Goal: Task Accomplishment & Management: Use online tool/utility

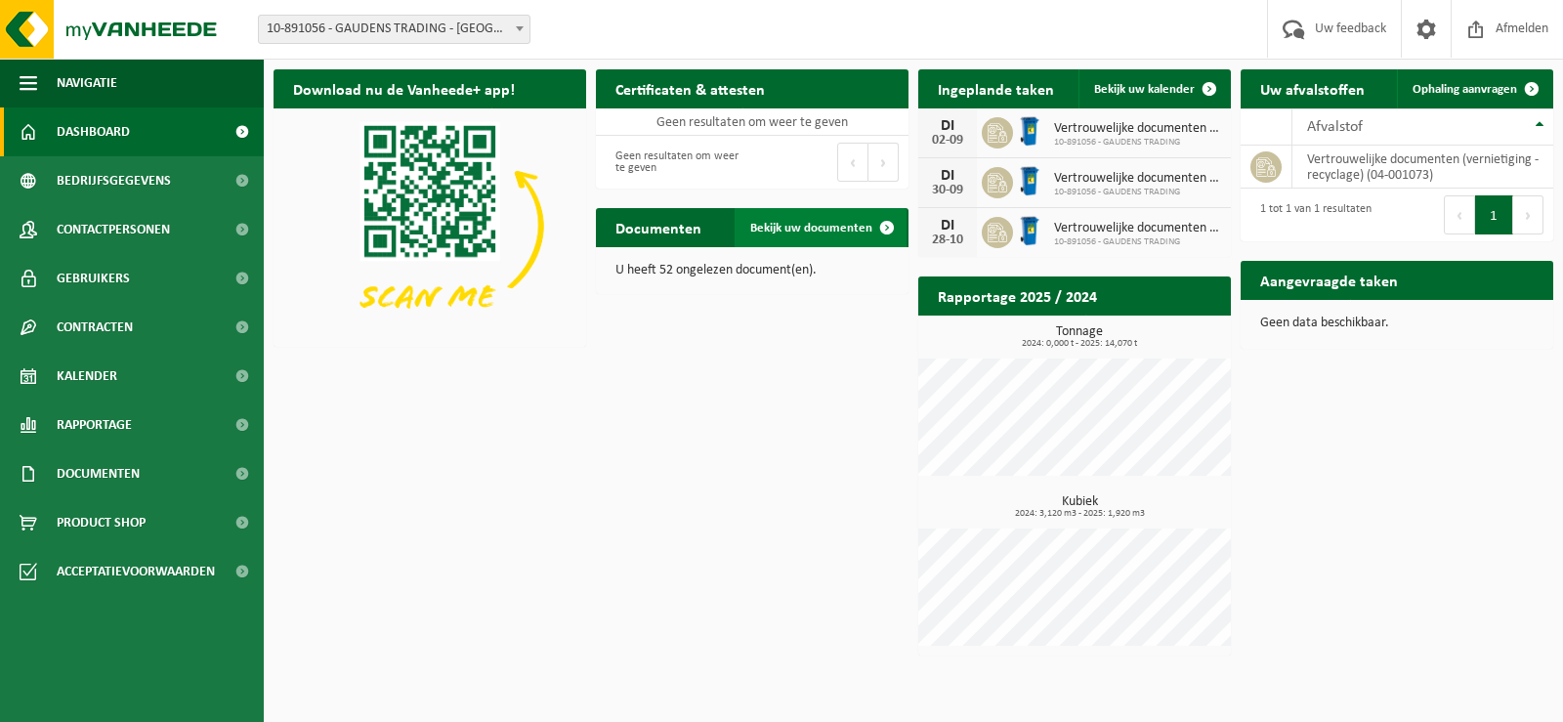
click at [811, 224] on span "Bekijk uw documenten" at bounding box center [811, 228] width 122 height 13
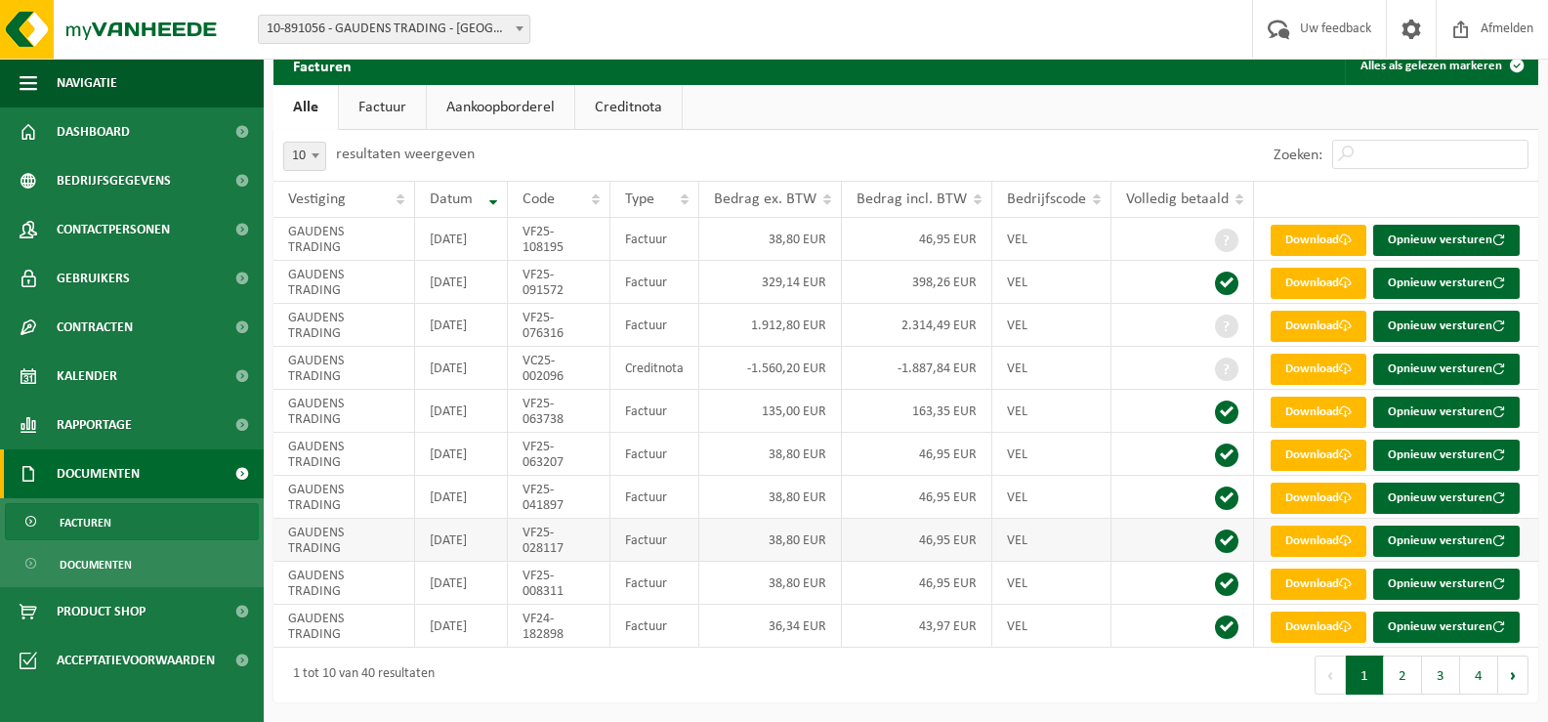
scroll to position [332, 0]
click at [1395, 670] on button "2" at bounding box center [1403, 675] width 38 height 39
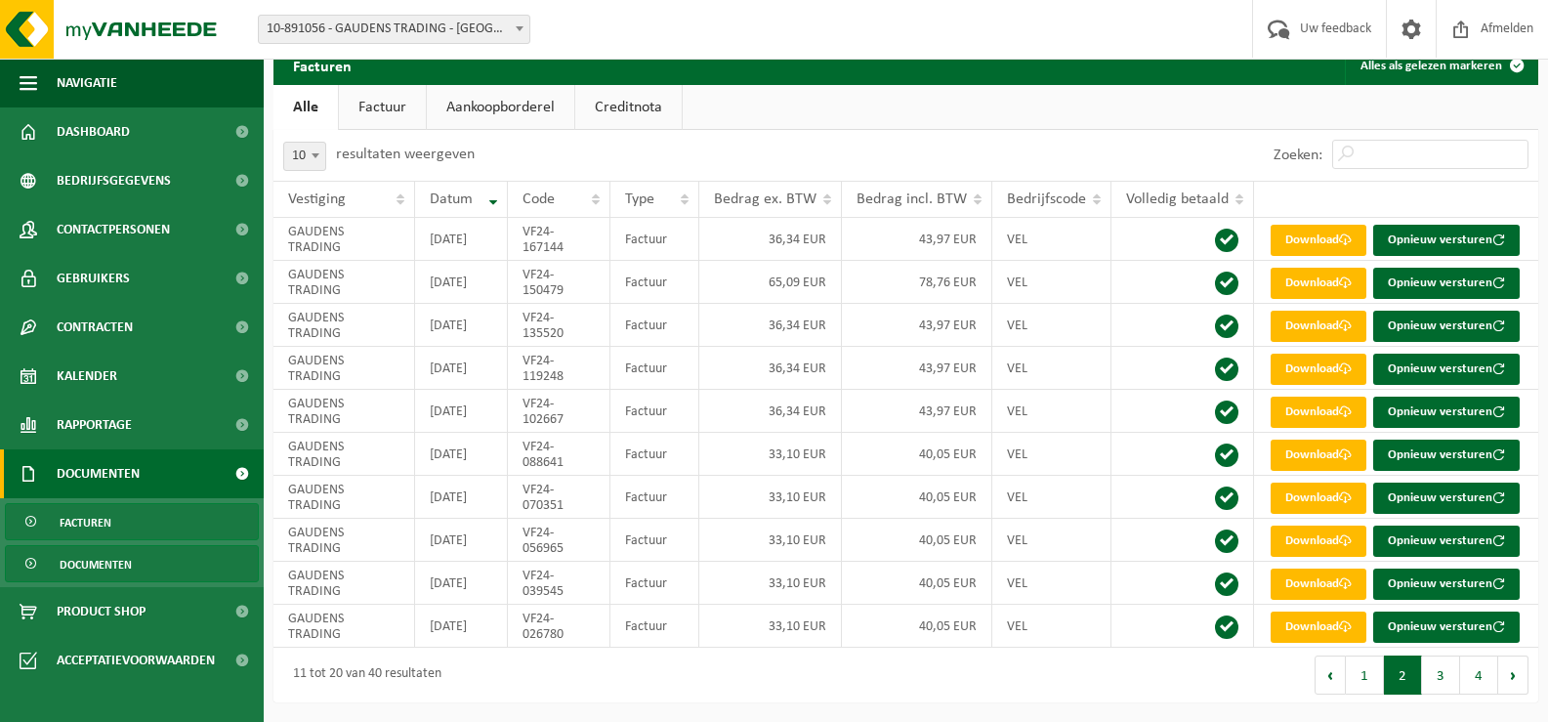
click at [105, 562] on span "Documenten" at bounding box center [96, 564] width 72 height 37
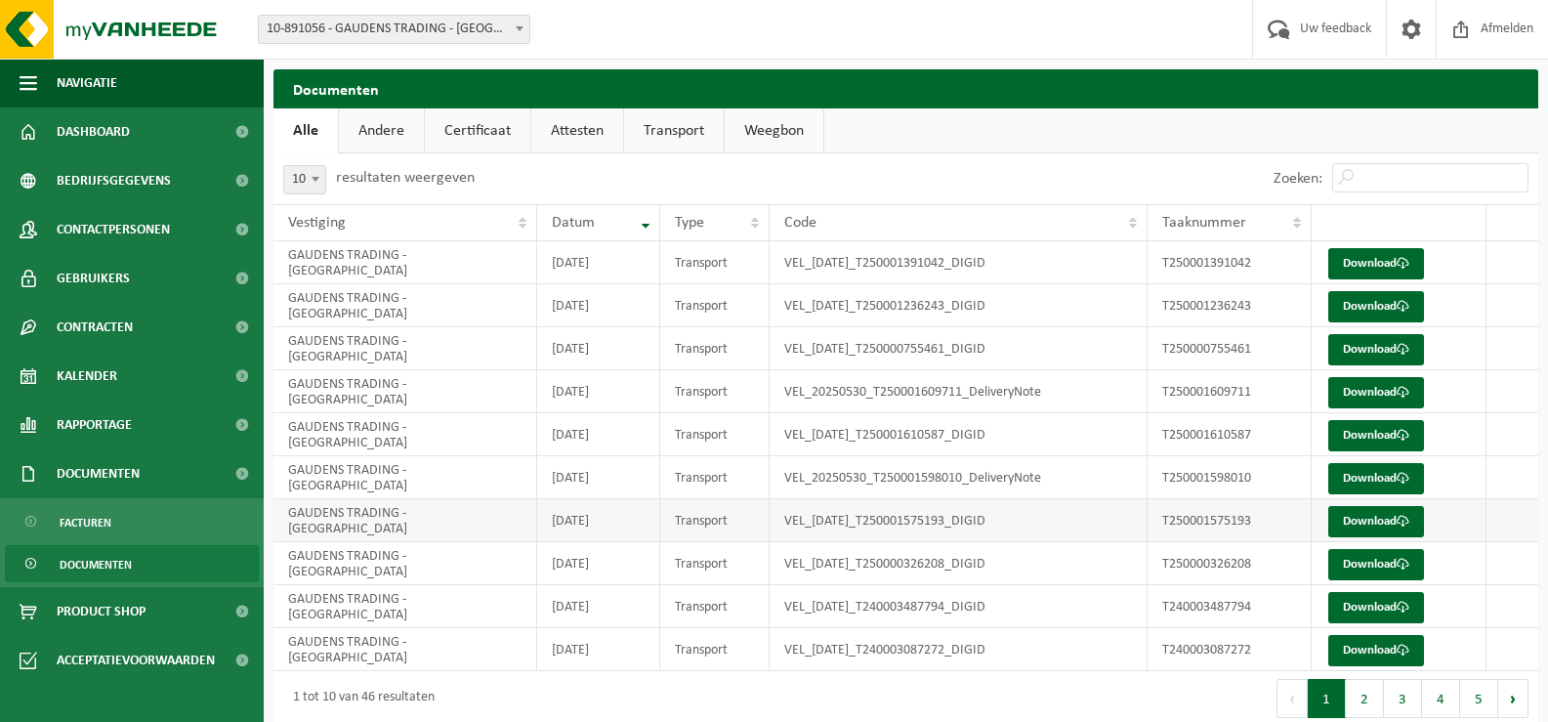
scroll to position [24, 0]
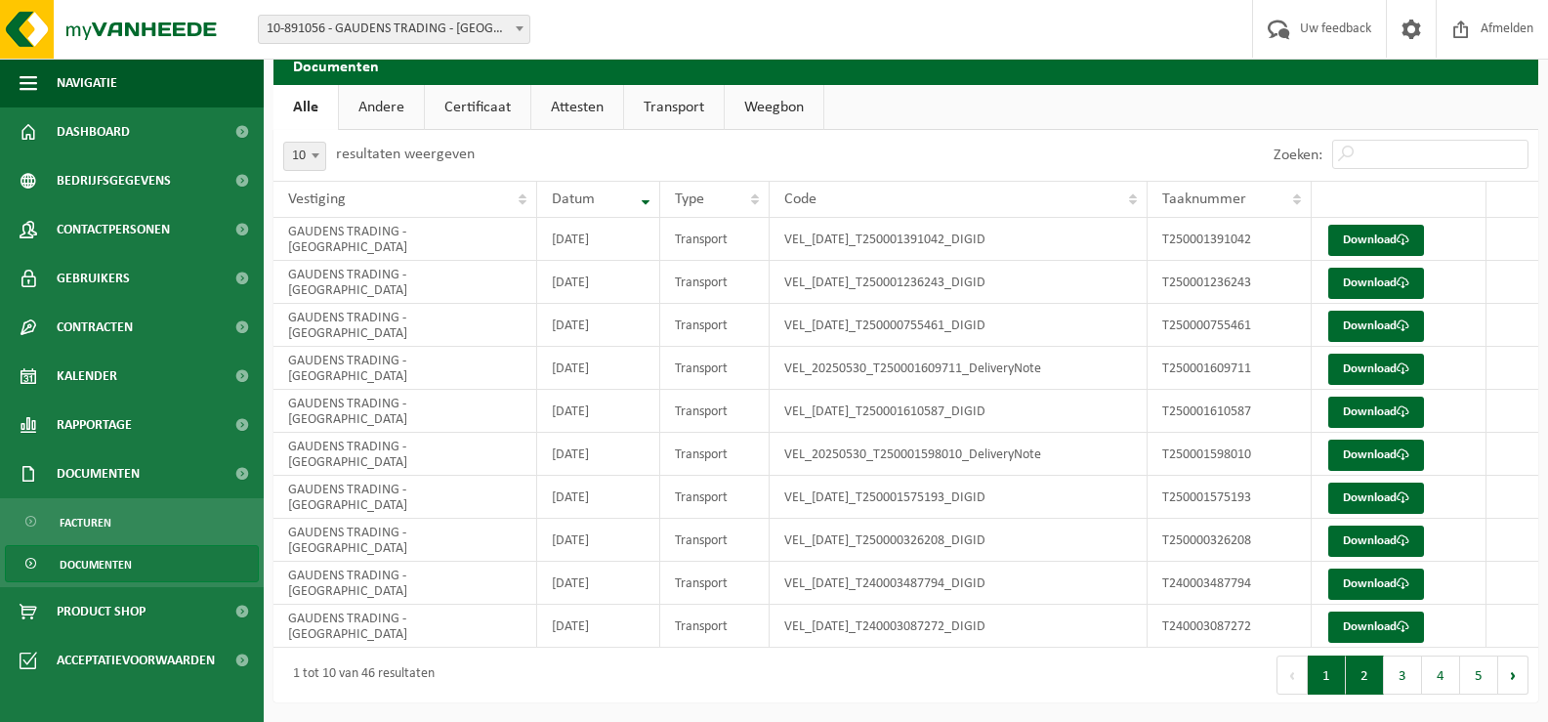
click at [1360, 685] on button "2" at bounding box center [1365, 675] width 38 height 39
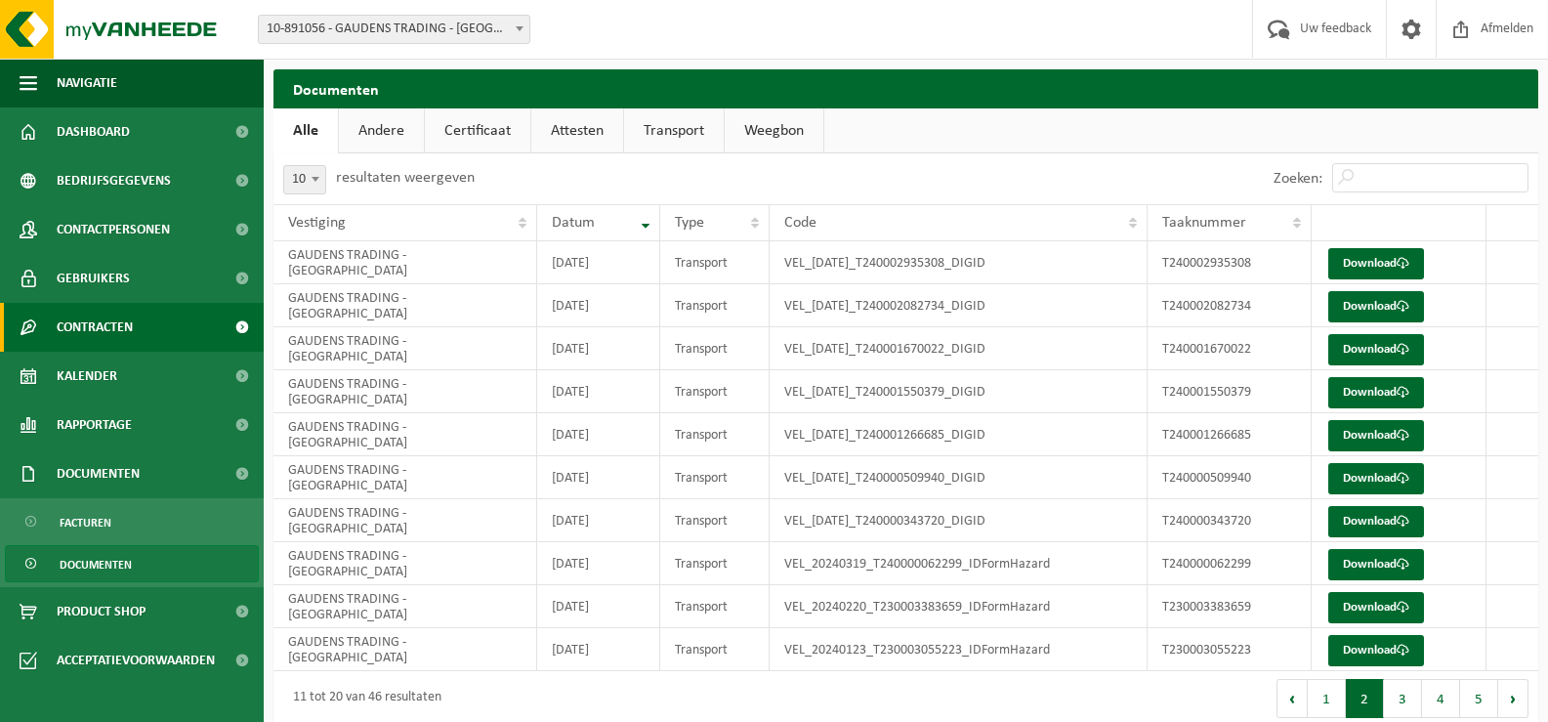
click at [141, 327] on link "Contracten" at bounding box center [132, 327] width 264 height 49
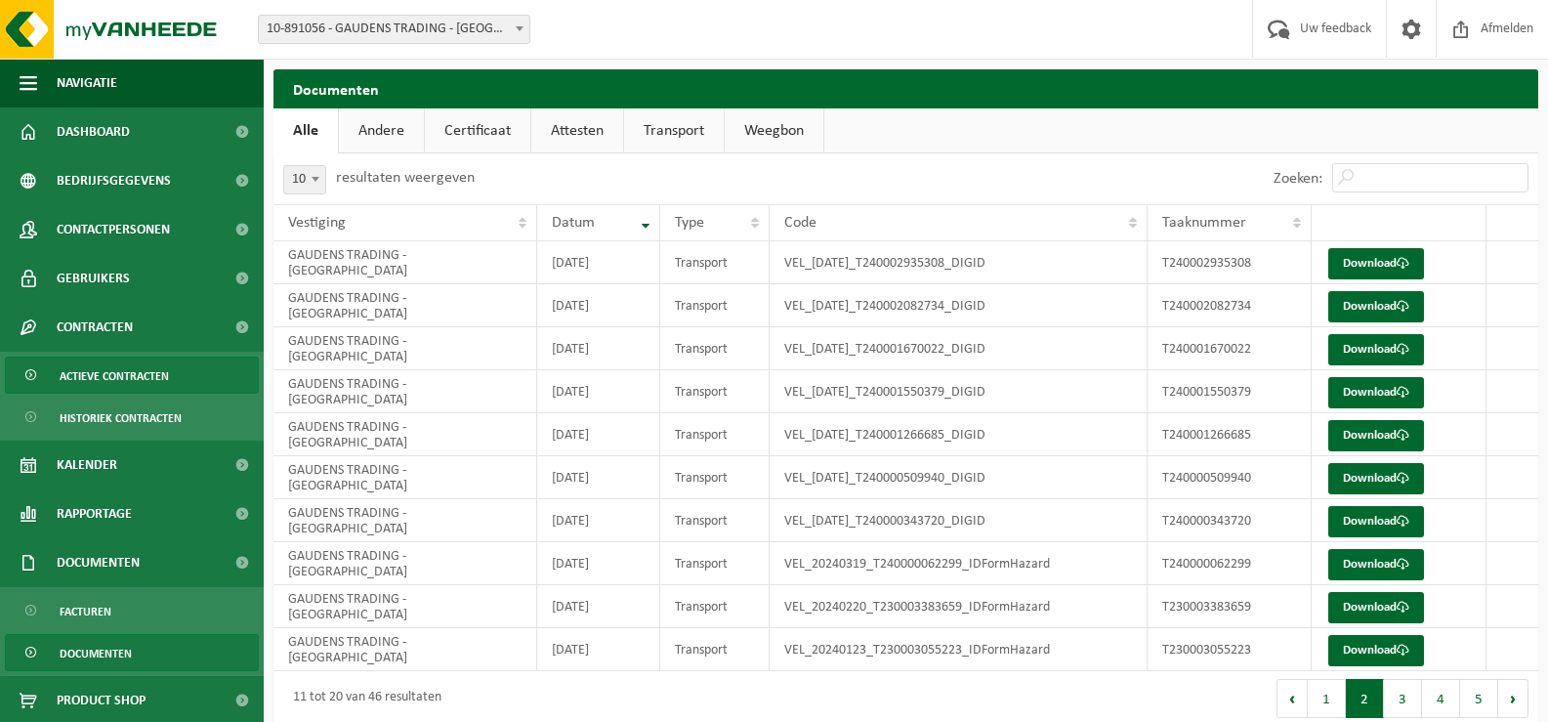
click at [129, 375] on span "Actieve contracten" at bounding box center [114, 376] width 109 height 37
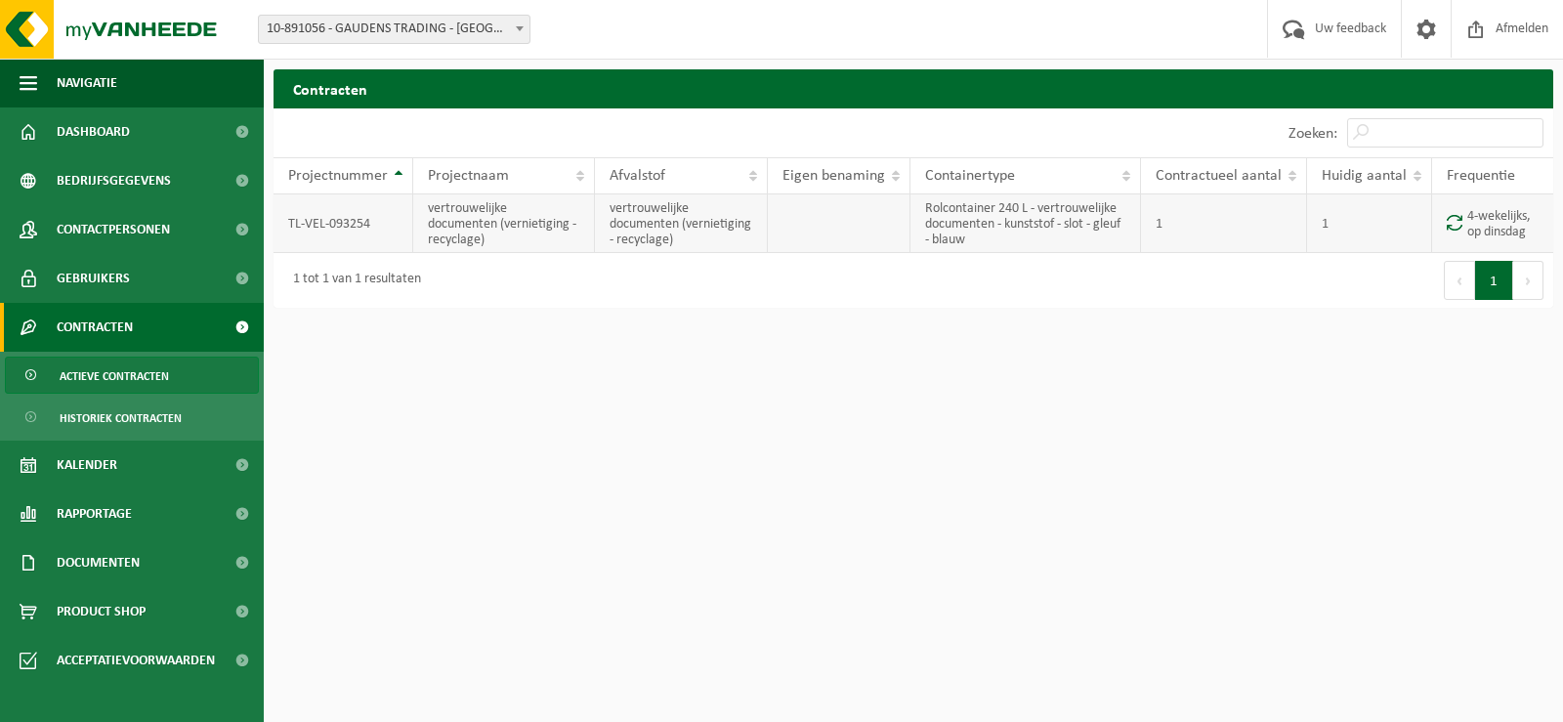
click at [1012, 218] on td "Rolcontainer 240 L - vertrouwelijke documenten - kunststof - slot - gleuf - bla…" at bounding box center [1026, 223] width 231 height 59
click at [80, 518] on span "Rapportage" at bounding box center [94, 513] width 75 height 49
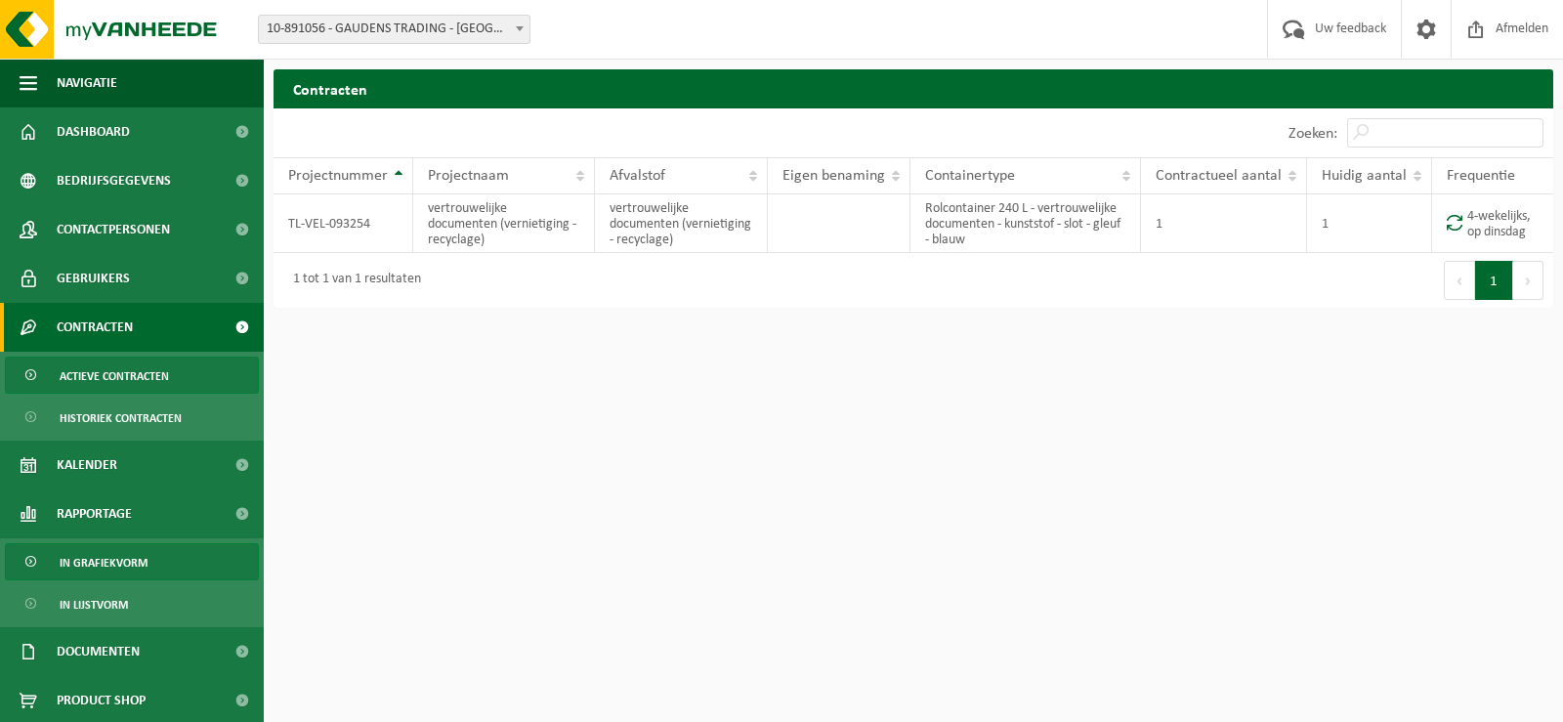
click at [98, 562] on span "In grafiekvorm" at bounding box center [104, 562] width 88 height 37
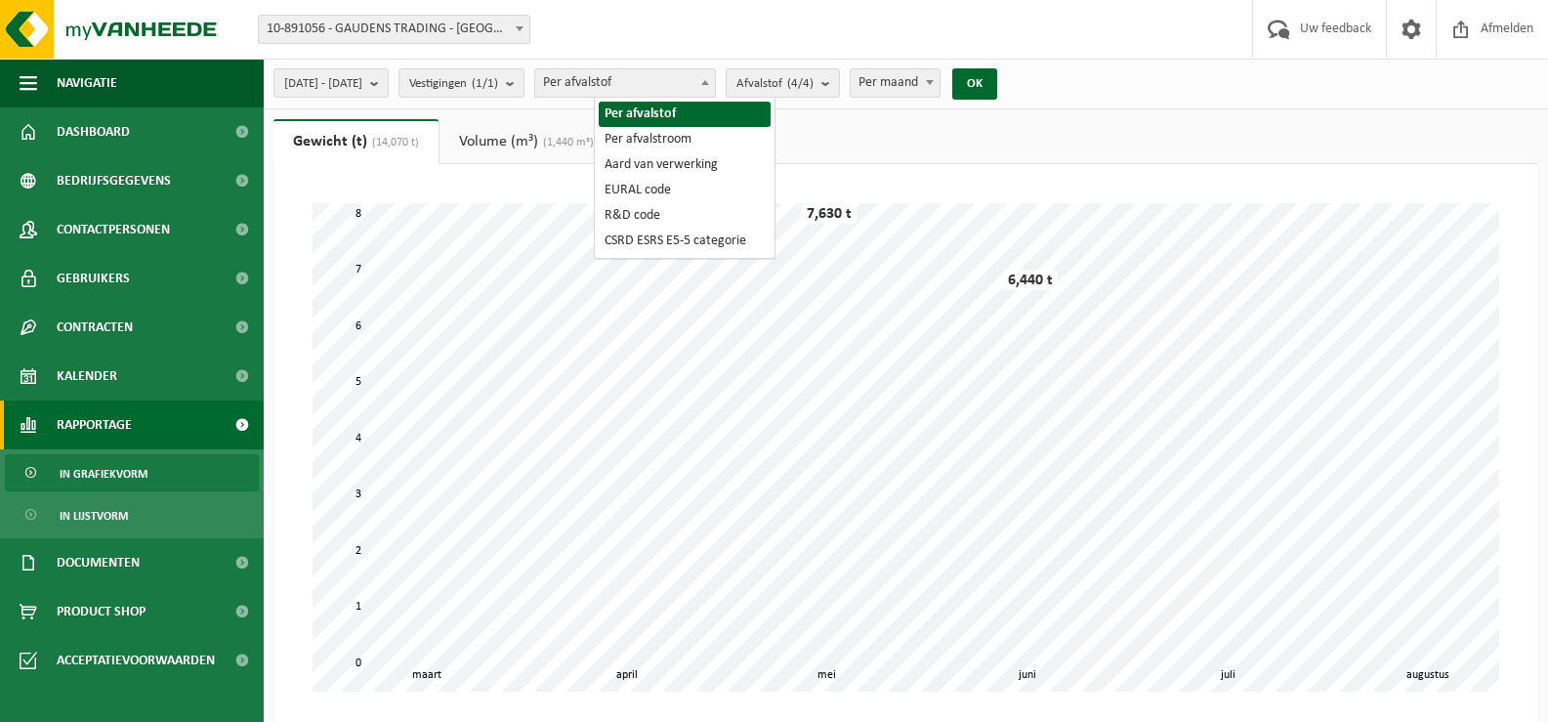
click at [709, 83] on b at bounding box center [705, 82] width 8 height 5
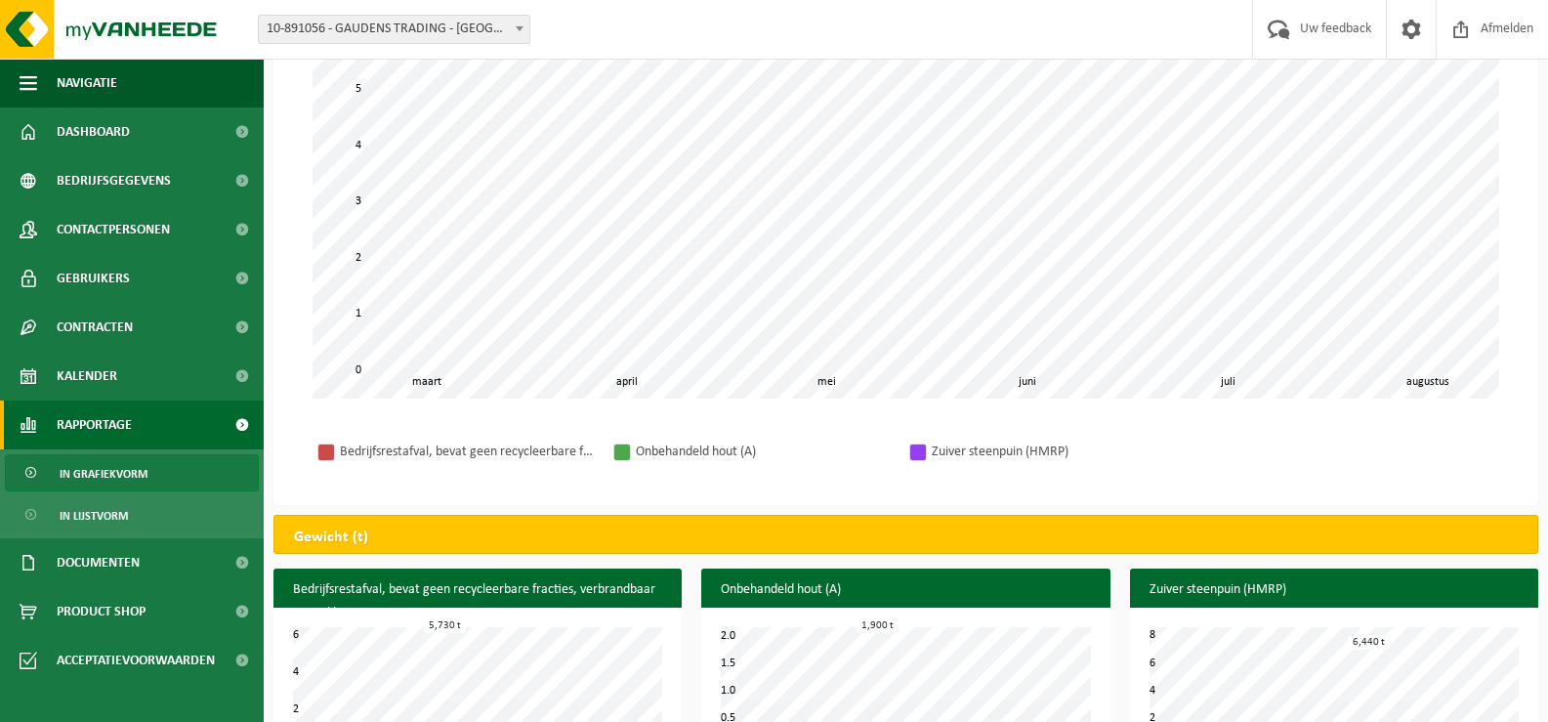
scroll to position [373, 0]
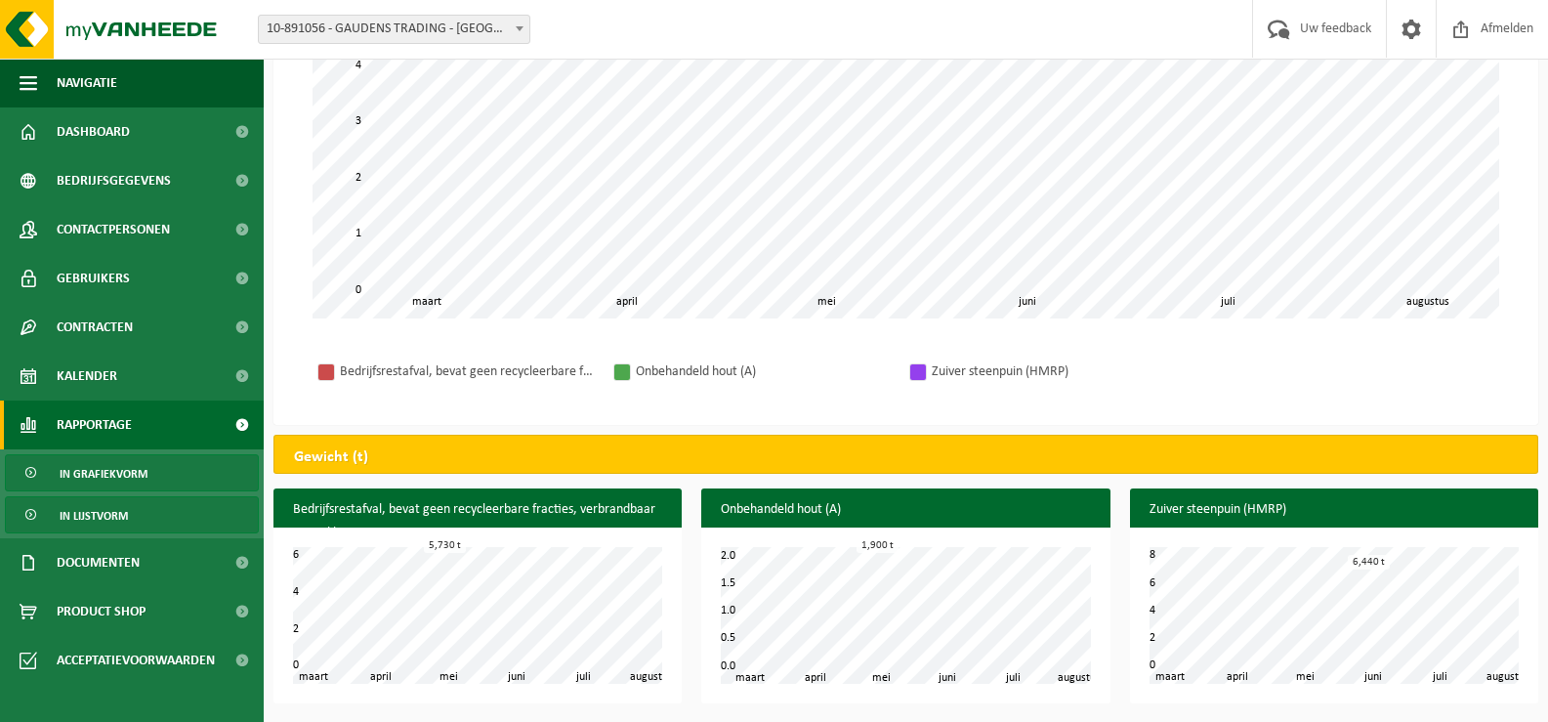
click at [103, 515] on span "In lijstvorm" at bounding box center [94, 515] width 68 height 37
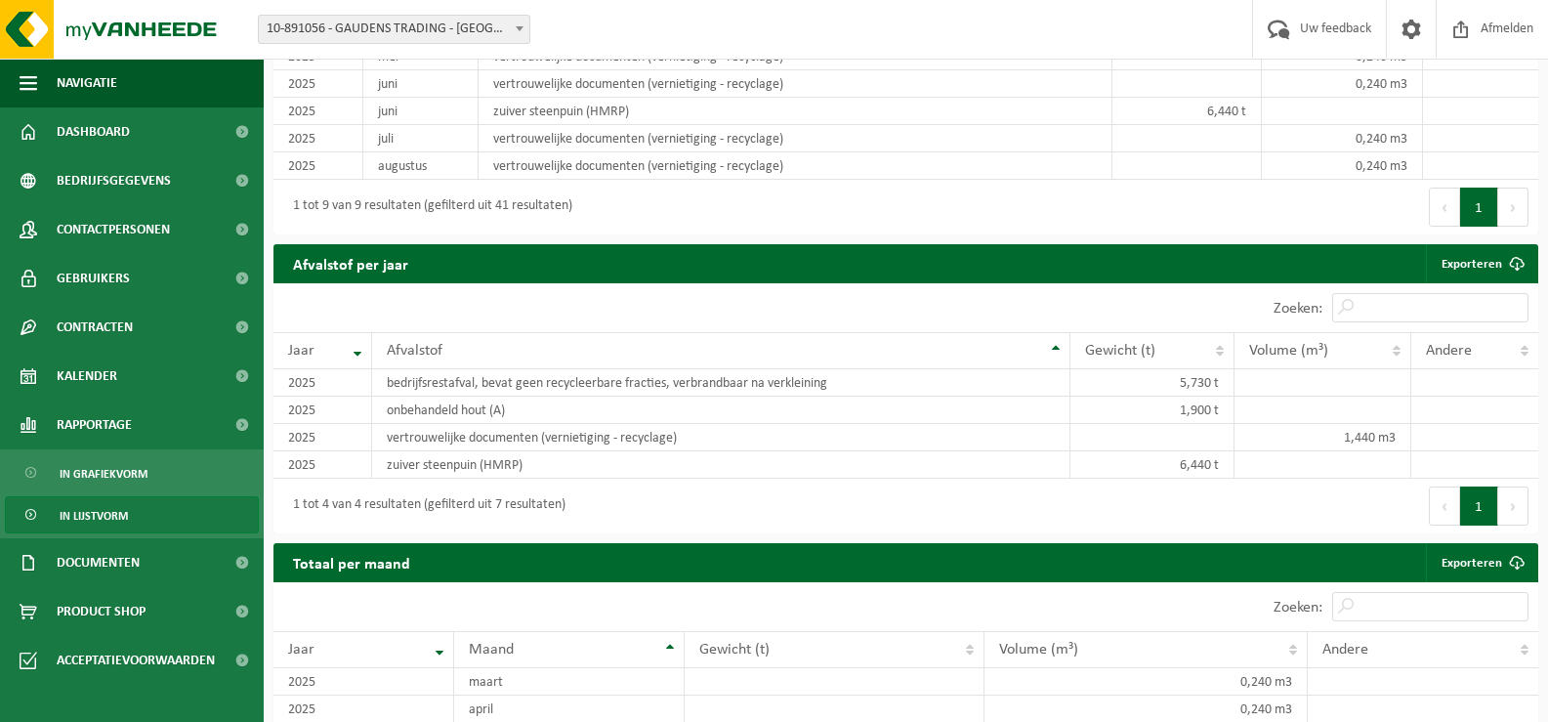
scroll to position [1941, 0]
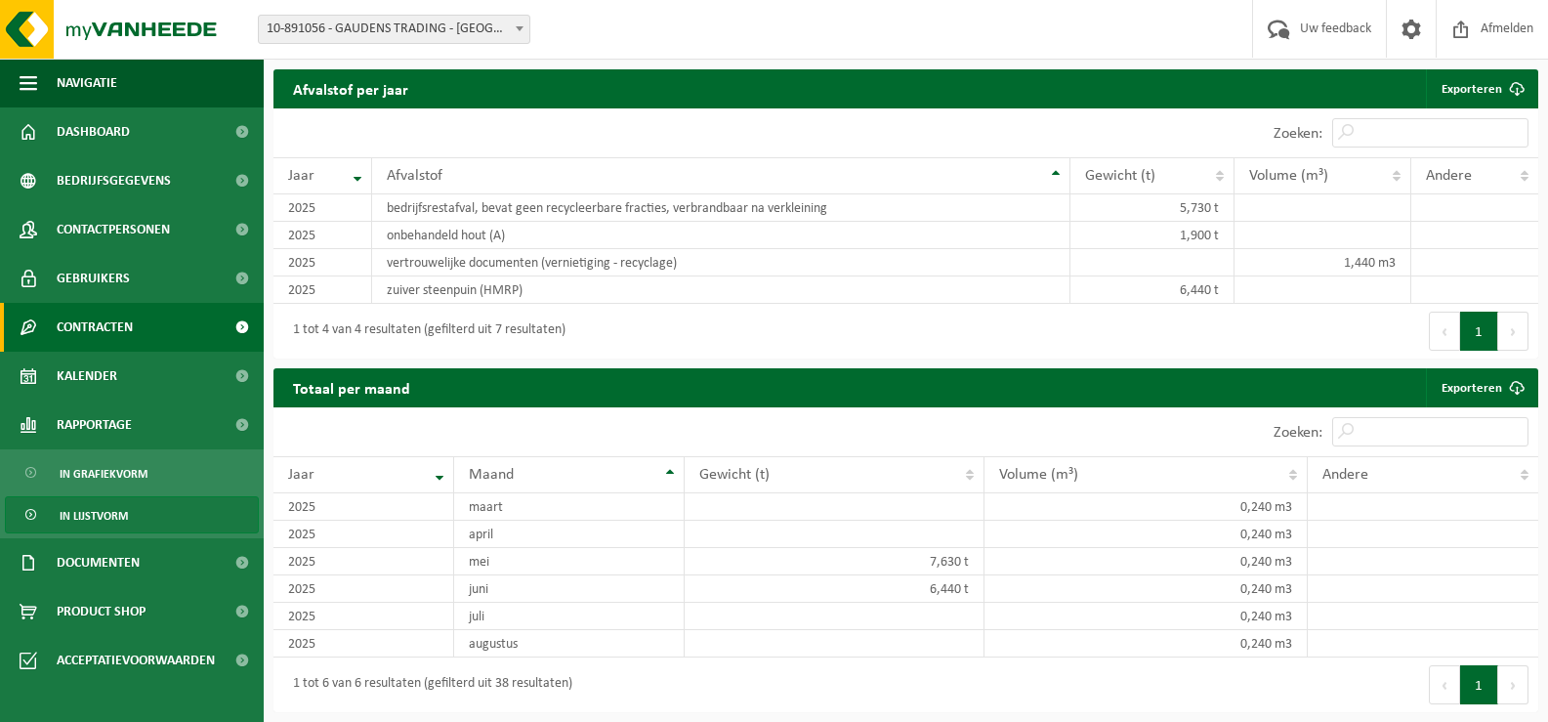
click at [106, 318] on span "Contracten" at bounding box center [95, 327] width 76 height 49
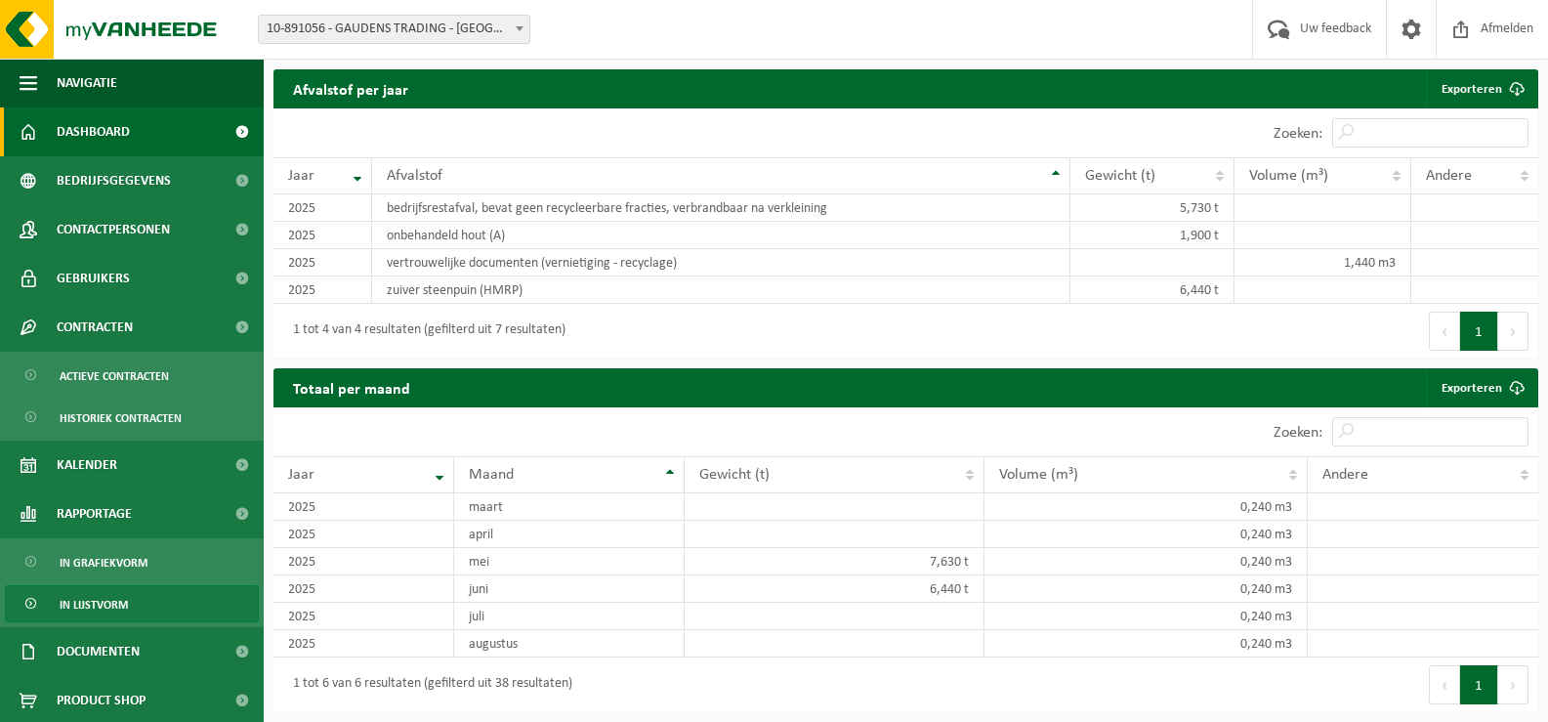
click at [106, 121] on span "Dashboard" at bounding box center [93, 131] width 73 height 49
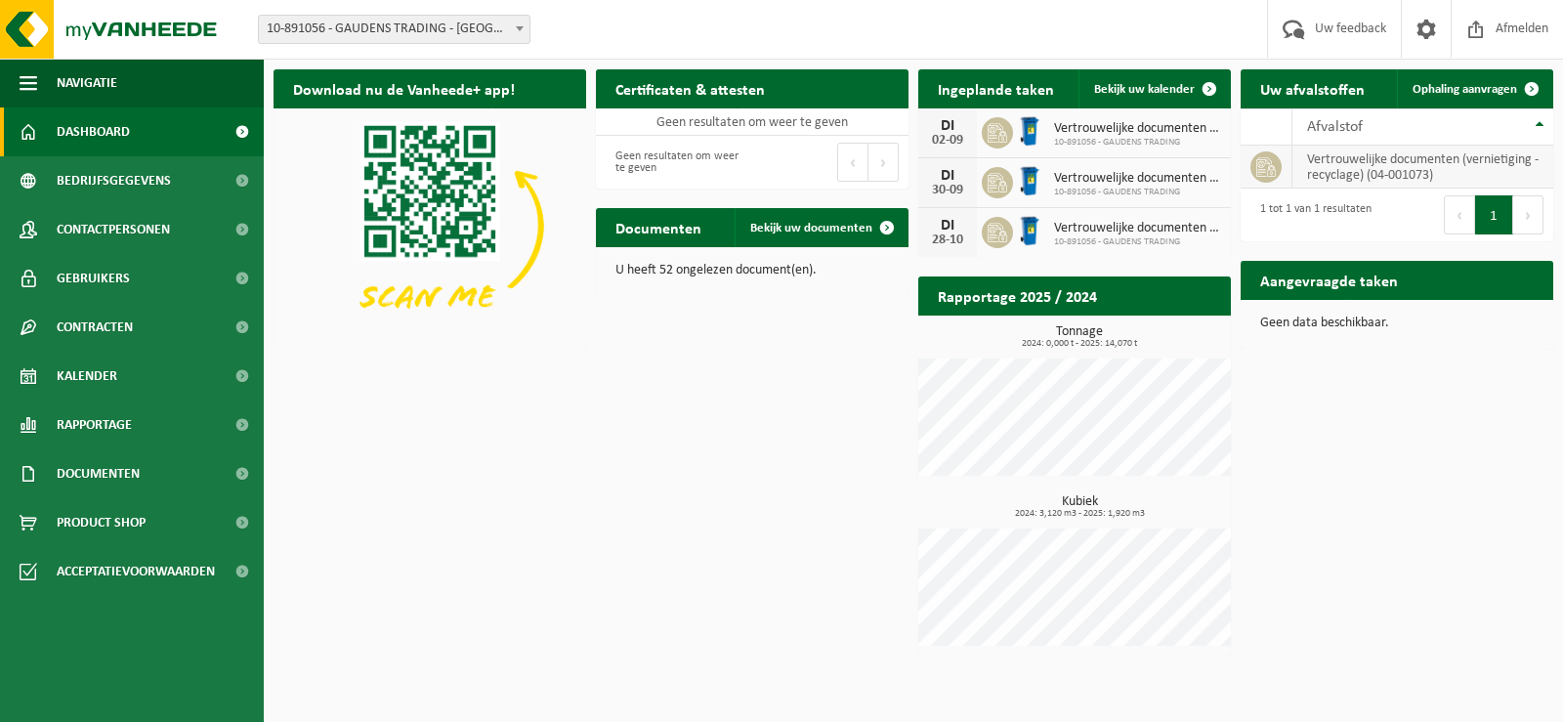
click at [1360, 156] on td "vertrouwelijke documenten (vernietiging - recyclage) (04-001073)" at bounding box center [1423, 167] width 261 height 43
click at [1274, 162] on icon at bounding box center [1266, 167] width 20 height 20
click at [1349, 134] on span "Afvalstof" at bounding box center [1335, 127] width 56 height 16
click at [1349, 131] on span "Afvalstof" at bounding box center [1335, 127] width 56 height 16
click at [1350, 154] on td "vertrouwelijke documenten (vernietiging - recyclage) (04-001073)" at bounding box center [1423, 167] width 261 height 43
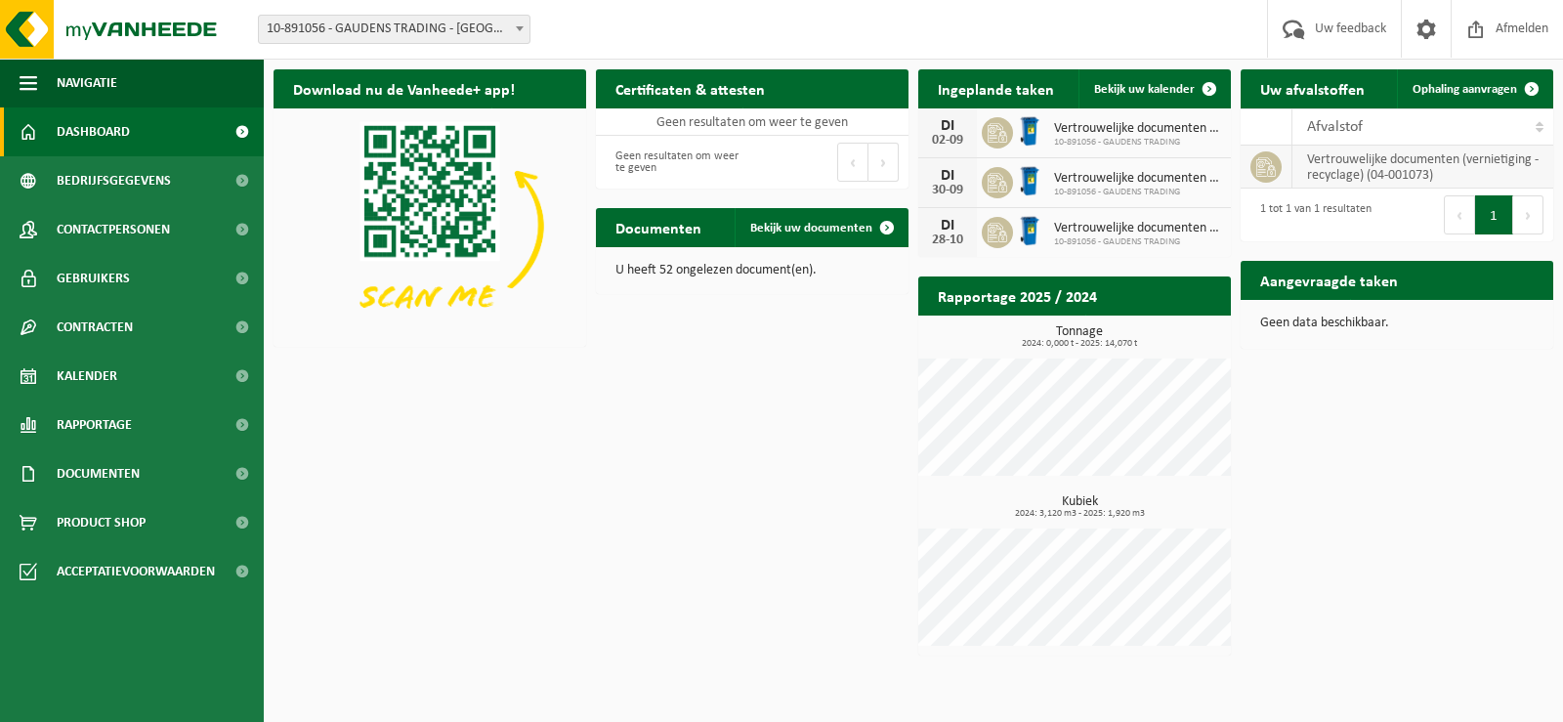
click at [1250, 164] on td at bounding box center [1267, 167] width 52 height 43
click at [1264, 164] on icon at bounding box center [1266, 167] width 20 height 20
click at [1529, 87] on span at bounding box center [1531, 88] width 39 height 39
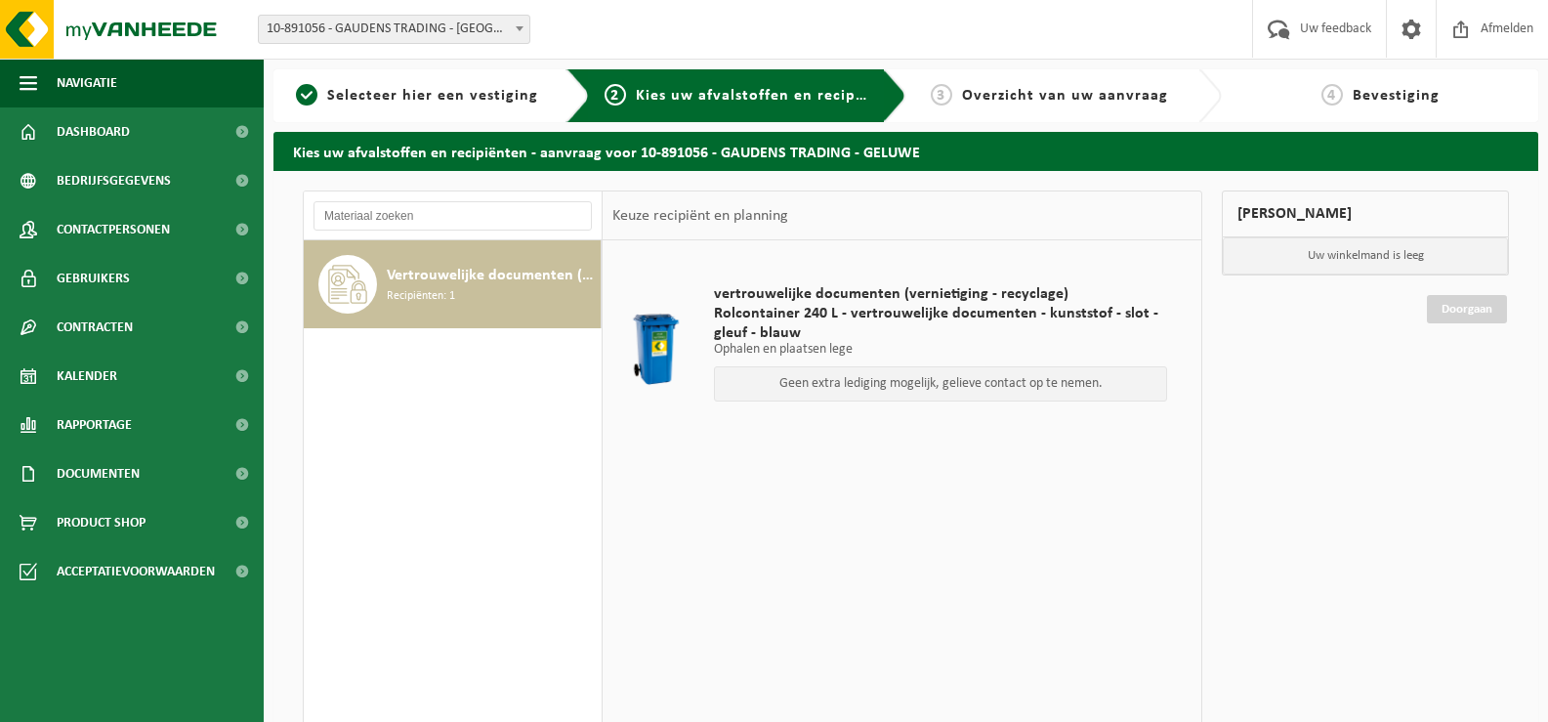
click at [572, 289] on div "Vertrouwelijke documenten (vernietiging - recyclage) Recipiënten: 1" at bounding box center [491, 284] width 209 height 59
click at [849, 391] on div "Geen extra lediging mogelijk, gelieve contact op te nemen." at bounding box center [940, 383] width 453 height 35
